Goal: Task Accomplishment & Management: Use online tool/utility

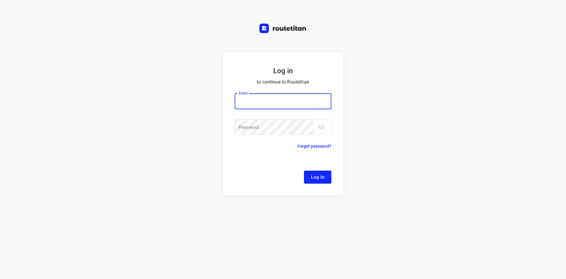
click at [304, 171] on button "Log In" at bounding box center [317, 177] width 27 height 13
type input "[EMAIL_ADDRESS][DOMAIN_NAME]"
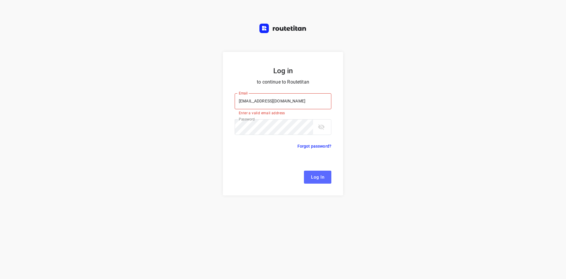
click at [325, 179] on button "Log In" at bounding box center [317, 177] width 27 height 13
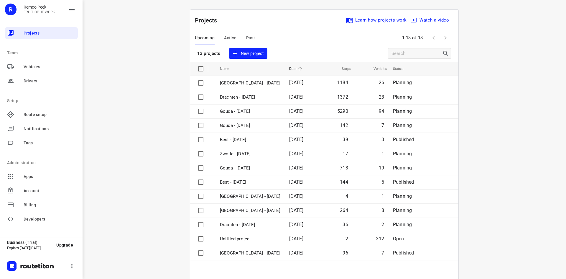
click at [231, 38] on span "Active" at bounding box center [230, 37] width 12 height 7
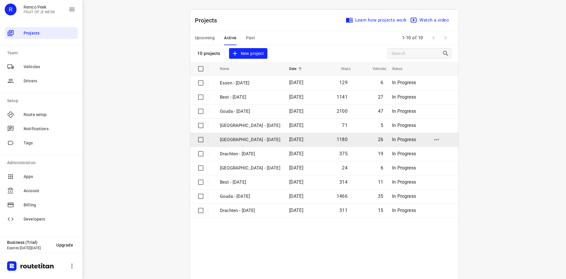
click at [236, 143] on td "[GEOGRAPHIC_DATA] - [DATE]" at bounding box center [249, 139] width 71 height 14
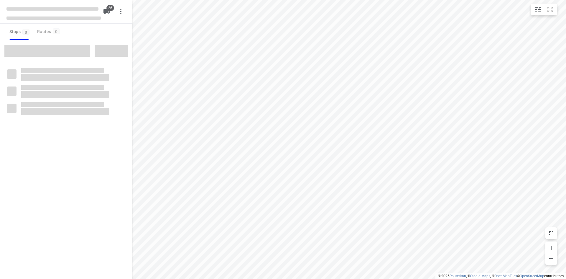
checkbox input "true"
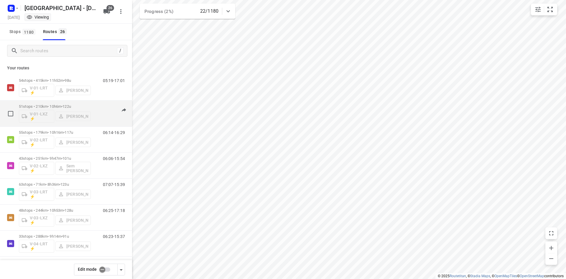
click at [105, 124] on div "06:45-16:48" at bounding box center [111, 115] width 30 height 22
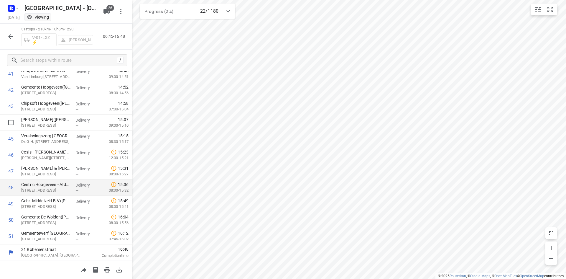
scroll to position [684, 0]
click at [12, 37] on icon "button" at bounding box center [10, 36] width 7 height 7
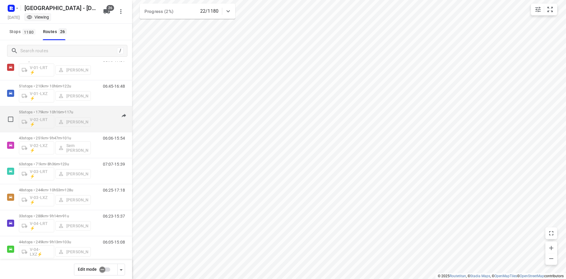
scroll to position [30, 0]
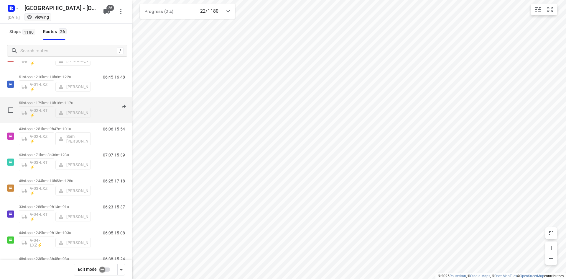
click at [100, 113] on div "06:14-16:29" at bounding box center [111, 112] width 30 height 22
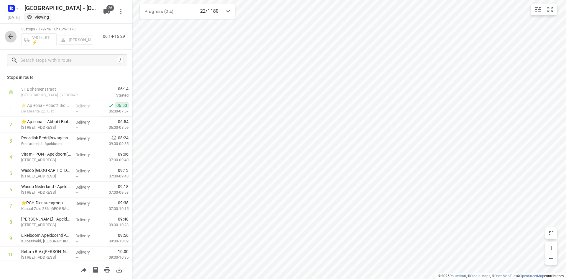
click at [9, 35] on icon "button" at bounding box center [10, 36] width 5 height 5
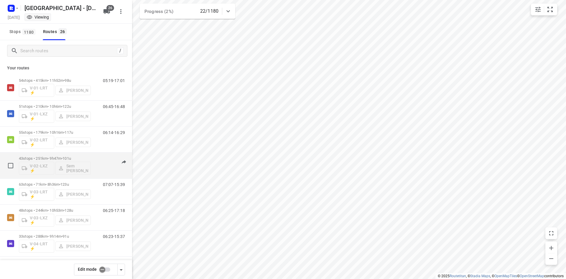
click at [96, 173] on div "06:06-15:54" at bounding box center [111, 167] width 30 height 22
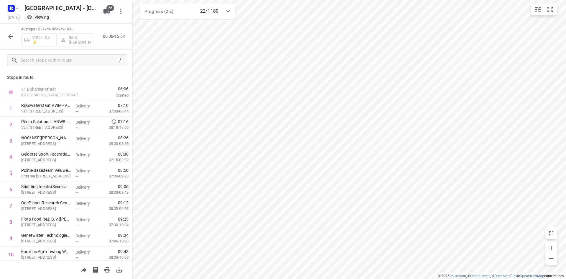
click at [11, 33] on icon "button" at bounding box center [10, 36] width 7 height 7
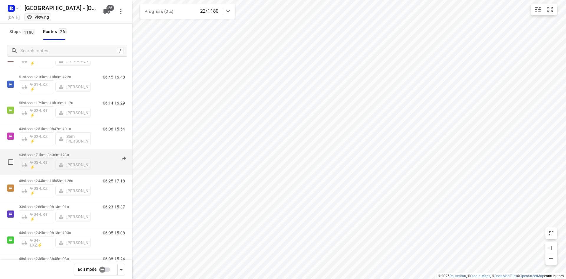
click at [60, 155] on span "•" at bounding box center [59, 155] width 1 height 4
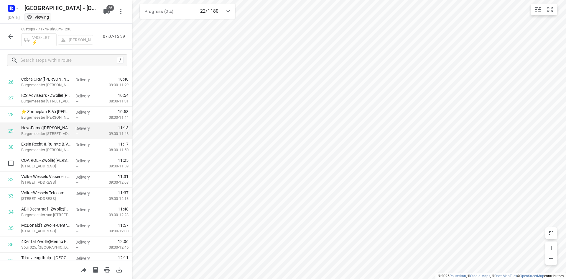
scroll to position [443, 0]
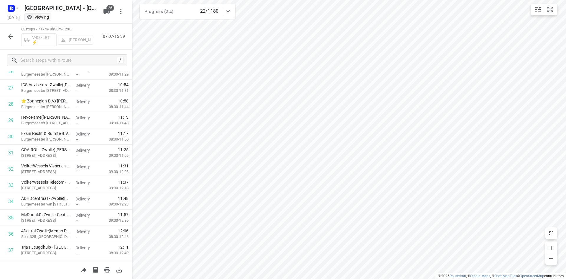
click at [10, 35] on icon "button" at bounding box center [10, 36] width 5 height 5
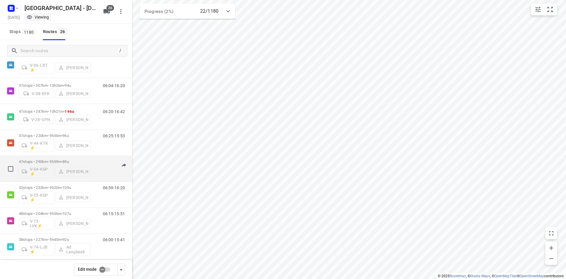
scroll to position [266, 0]
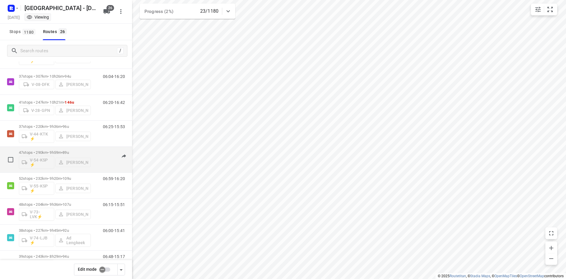
click at [97, 152] on div "06:16-16:16" at bounding box center [111, 161] width 30 height 22
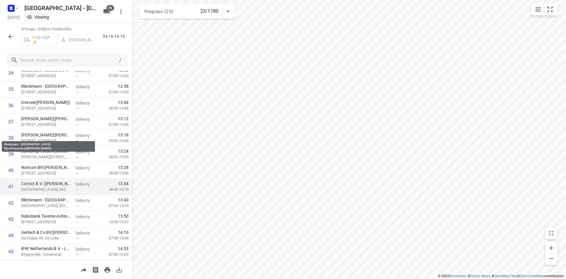
scroll to position [619, 0]
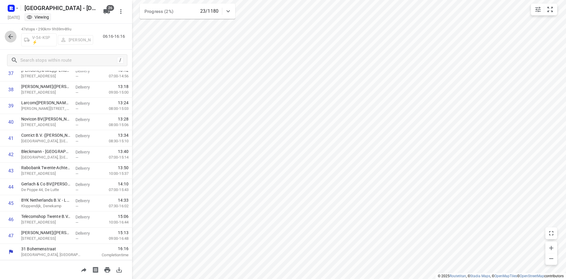
click at [10, 34] on icon "button" at bounding box center [10, 36] width 7 height 7
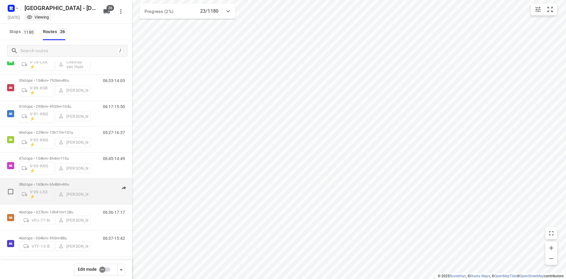
scroll to position [496, 0]
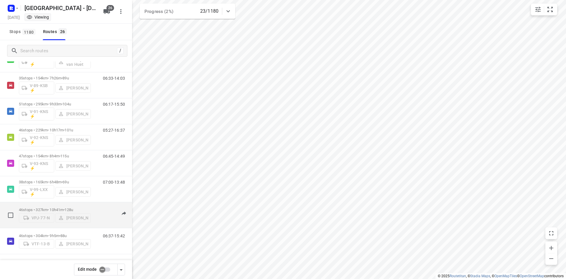
click at [89, 211] on p "46 stops • 327km • 10h41m • 128u" at bounding box center [55, 209] width 72 height 4
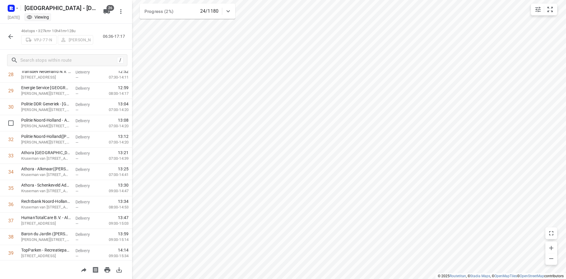
scroll to position [603, 0]
click at [8, 34] on icon "button" at bounding box center [10, 36] width 7 height 7
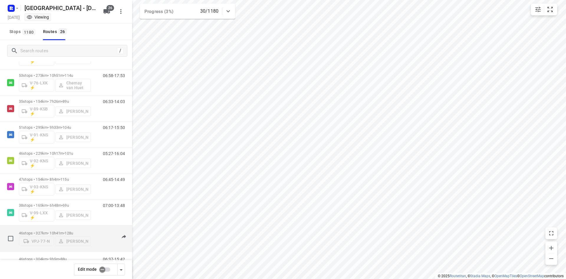
scroll to position [496, 0]
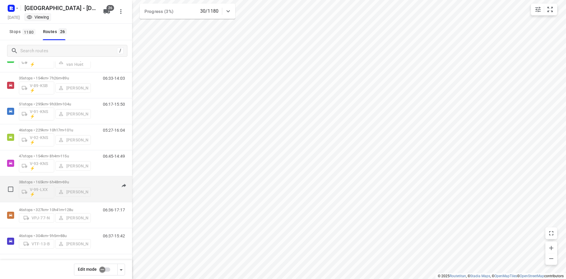
click at [55, 181] on p "38 stops • 165km • 6h48m • 69u" at bounding box center [55, 182] width 72 height 4
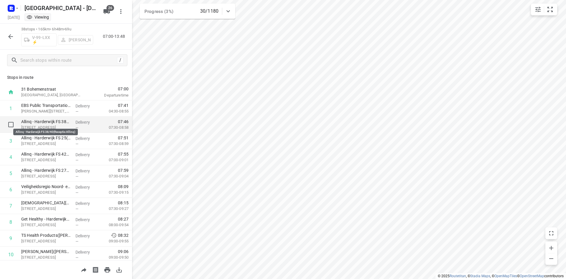
click at [40, 123] on p "Allinq - Harderwijk FS 38/40(Receptie Allinq)" at bounding box center [46, 122] width 50 height 6
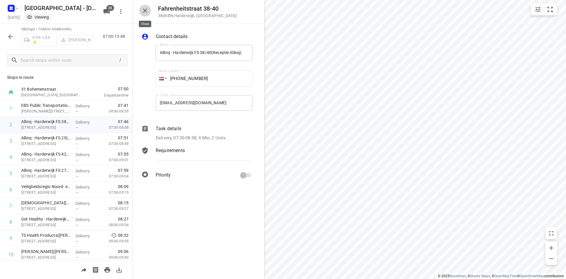
click at [146, 10] on icon "button" at bounding box center [145, 10] width 7 height 7
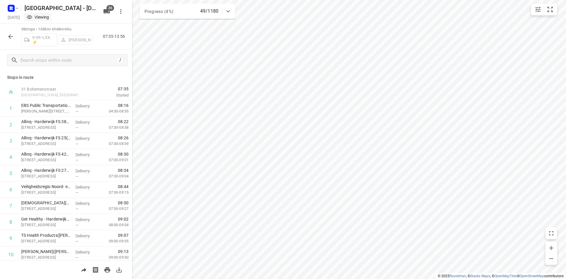
click at [12, 36] on icon "button" at bounding box center [10, 36] width 7 height 7
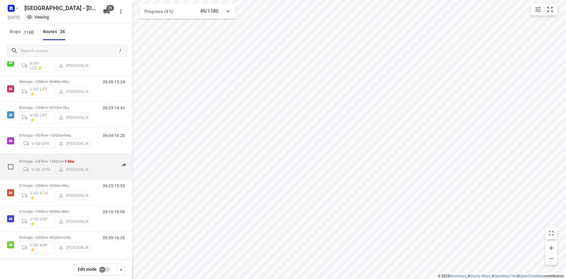
scroll to position [266, 0]
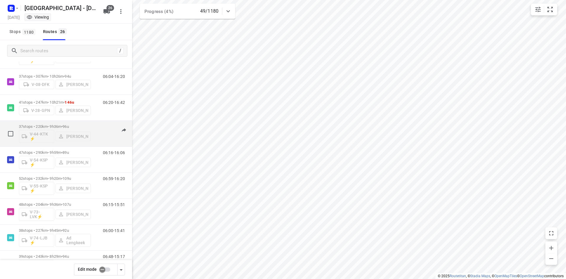
click at [56, 126] on p "37 stops • 220km • 9h36m • 96u" at bounding box center [55, 126] width 72 height 4
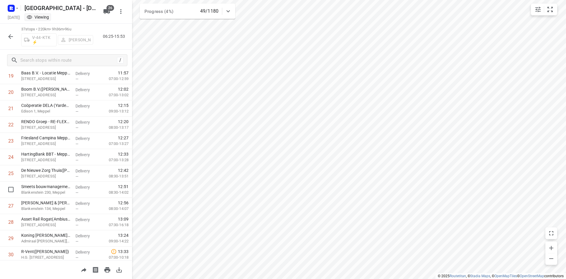
scroll to position [457, 0]
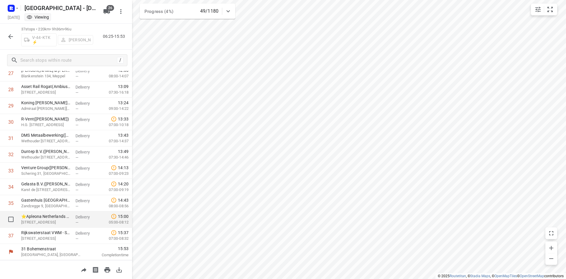
click at [54, 220] on p "[STREET_ADDRESS]" at bounding box center [46, 222] width 50 height 6
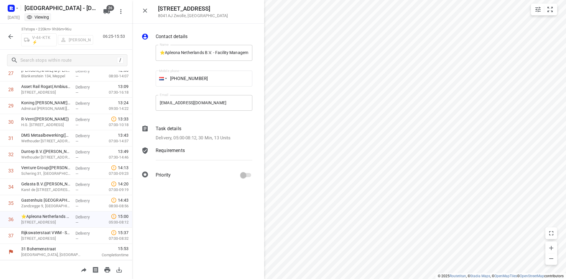
click at [143, 127] on icon at bounding box center [144, 128] width 5 height 6
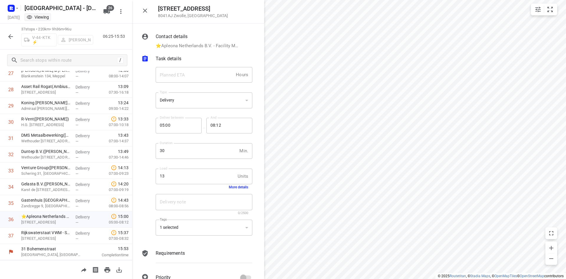
click at [198, 233] on div "1 selected" at bounding box center [204, 227] width 97 height 16
click at [198, 229] on div "1 selected" at bounding box center [204, 227] width 97 height 16
click at [51, 232] on p "Rijkswaterstaat VWM - Spooldersluis/RWS 58([PERSON_NAME])" at bounding box center [46, 233] width 50 height 6
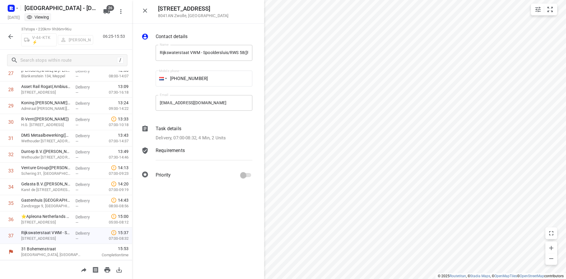
click at [145, 129] on icon at bounding box center [144, 128] width 5 height 6
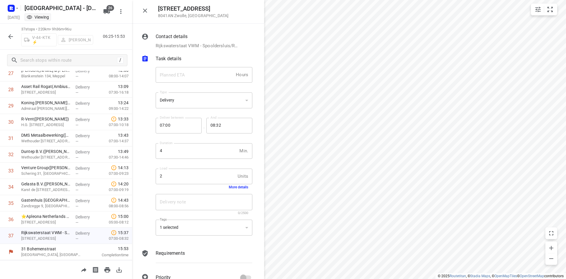
click at [229, 186] on button "More details" at bounding box center [238, 187] width 19 height 4
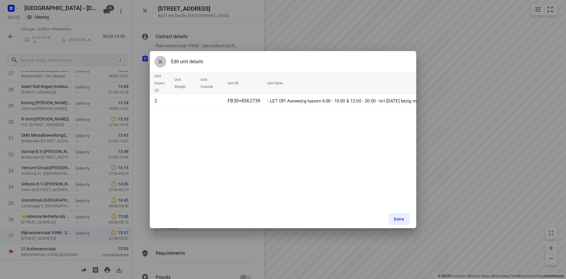
click at [163, 63] on icon "button" at bounding box center [160, 61] width 7 height 7
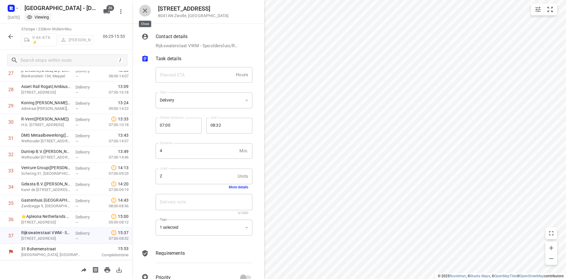
click at [144, 10] on icon "button" at bounding box center [145, 11] width 4 height 4
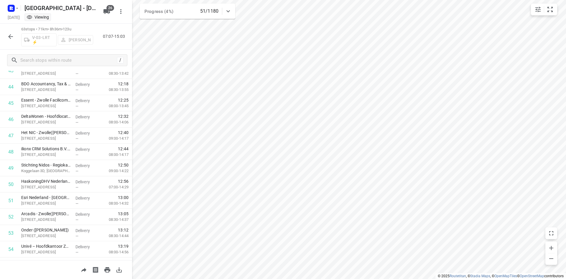
scroll to position [879, 0]
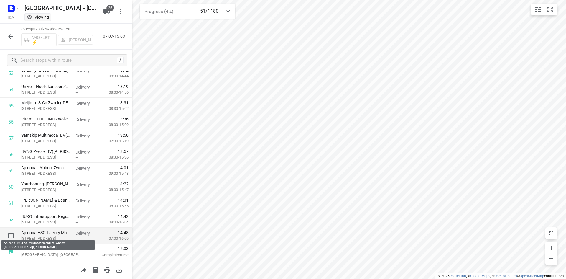
click at [39, 233] on p "Apleona HSG Facility Management BV - Abbott - [GEOGRAPHIC_DATA]([PERSON_NAME])" at bounding box center [46, 233] width 50 height 6
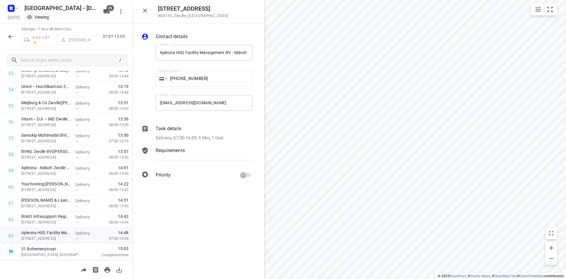
click at [147, 127] on icon at bounding box center [144, 128] width 5 height 6
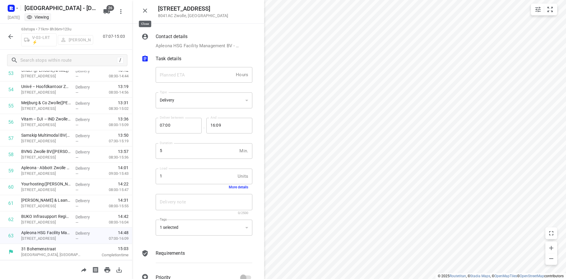
click at [145, 12] on icon "button" at bounding box center [145, 10] width 7 height 7
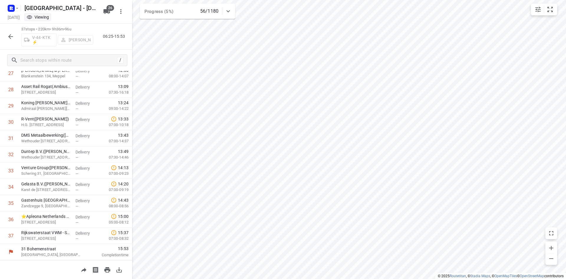
scroll to position [457, 0]
click at [8, 37] on icon "button" at bounding box center [10, 36] width 7 height 7
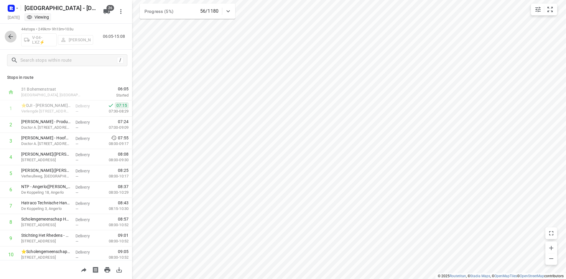
click at [9, 36] on icon "button" at bounding box center [10, 36] width 5 height 5
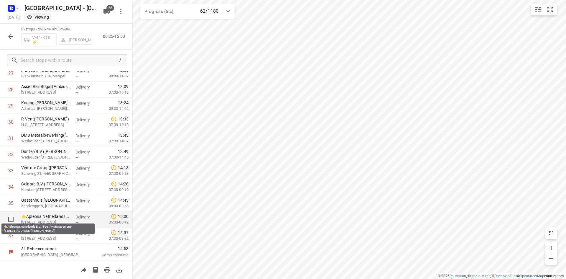
click at [47, 216] on p "⭐Apleona Netherlands B.V. - Facility Management - [STREET_ADDRESS]([PERSON_NAME…" at bounding box center [46, 216] width 50 height 6
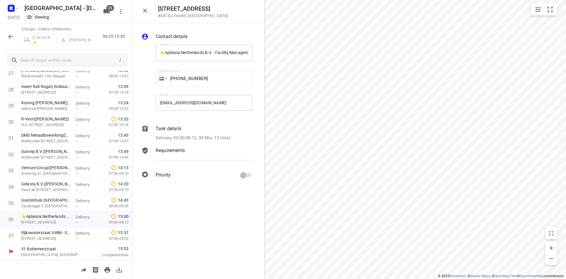
click at [145, 130] on icon at bounding box center [144, 128] width 5 height 6
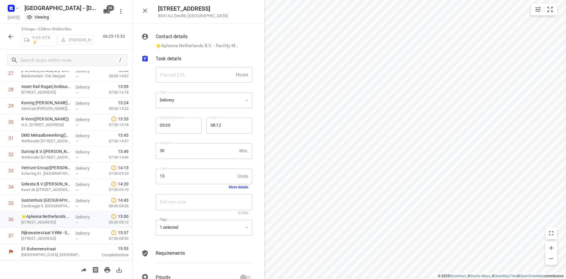
click at [237, 187] on button "More details" at bounding box center [238, 187] width 19 height 4
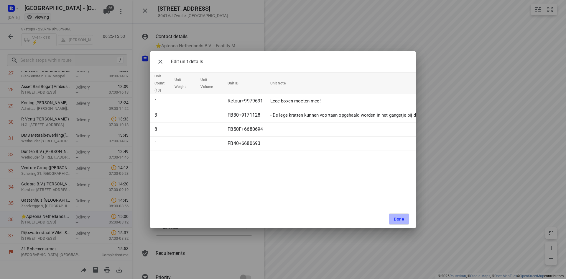
click at [405, 217] on button "Done" at bounding box center [399, 218] width 20 height 11
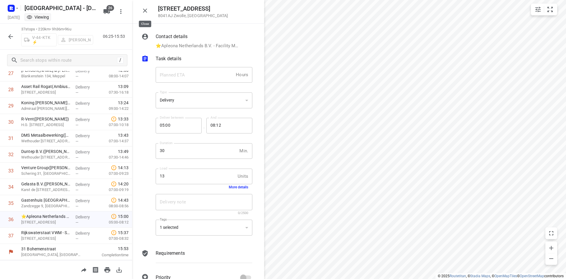
click at [143, 11] on icon "button" at bounding box center [145, 10] width 7 height 7
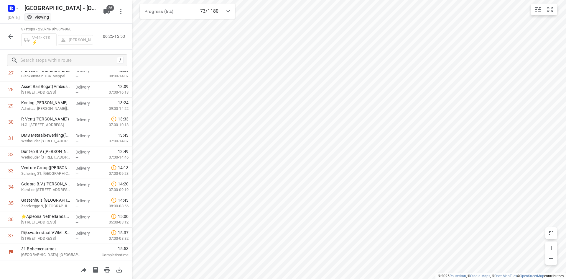
click at [15, 35] on button "button" at bounding box center [11, 37] width 12 height 12
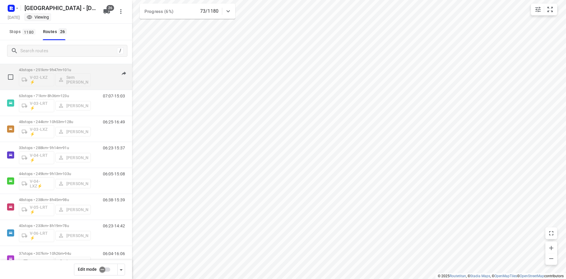
scroll to position [118, 0]
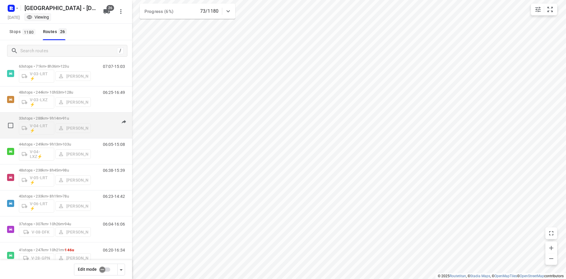
click at [63, 121] on div "V-04-LRT ⚡ [PERSON_NAME]" at bounding box center [55, 127] width 72 height 14
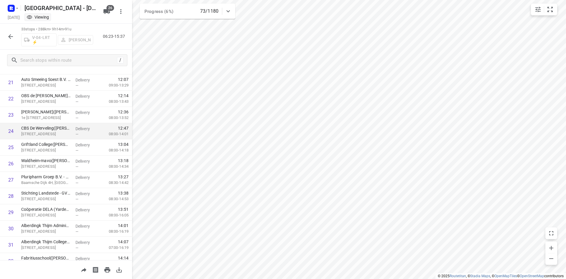
scroll to position [392, 0]
